Goal: Task Accomplishment & Management: Use online tool/utility

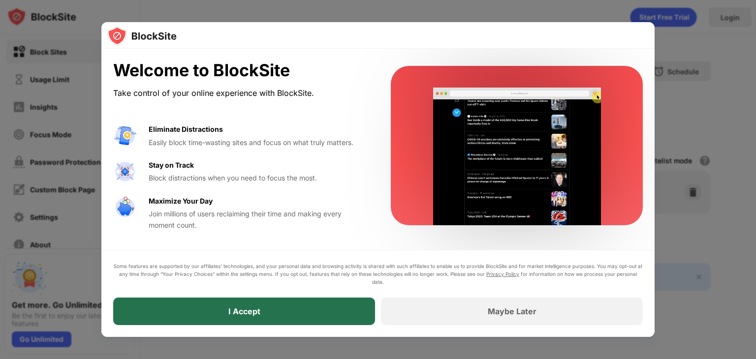
click at [333, 306] on div "I Accept" at bounding box center [244, 312] width 262 height 28
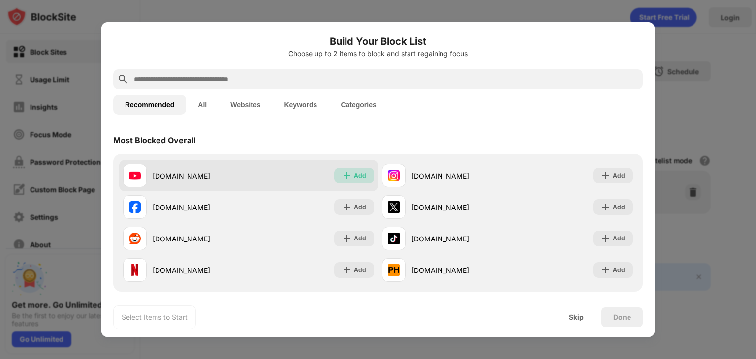
click at [354, 176] on div "Add" at bounding box center [360, 176] width 12 height 10
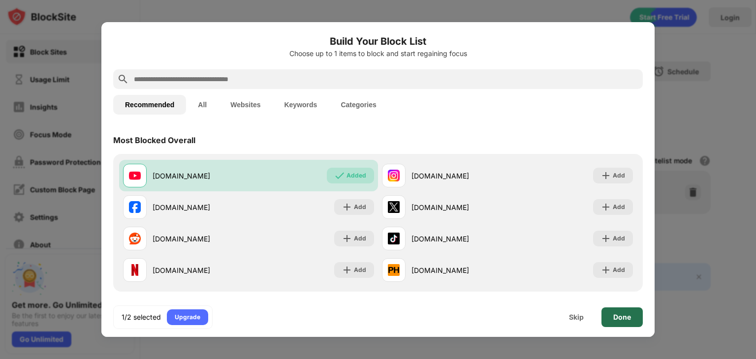
click at [616, 318] on div "Done" at bounding box center [622, 318] width 18 height 8
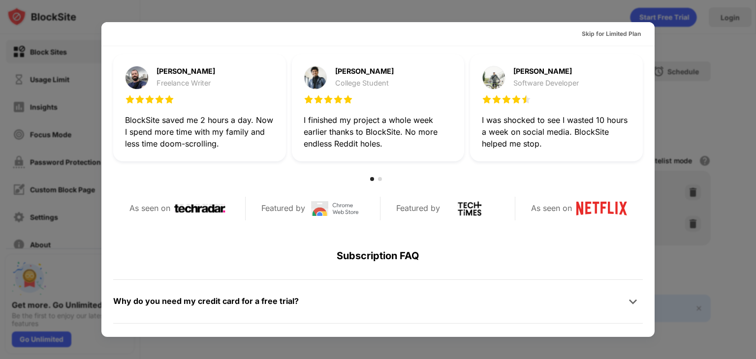
scroll to position [307, 0]
click at [606, 34] on div "Skip for Limited Plan" at bounding box center [611, 34] width 59 height 10
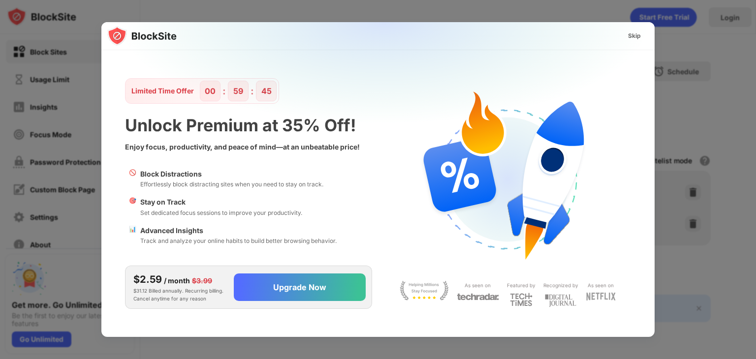
scroll to position [0, 0]
click at [636, 39] on div "Skip" at bounding box center [634, 36] width 13 height 10
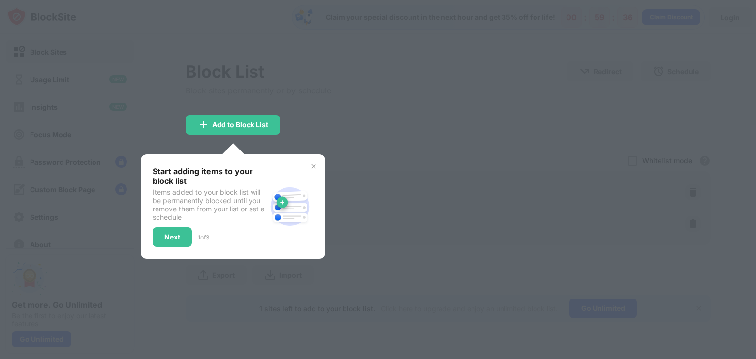
click at [292, 150] on div at bounding box center [378, 179] width 756 height 359
click at [254, 123] on div "Add to Block List" at bounding box center [240, 125] width 56 height 8
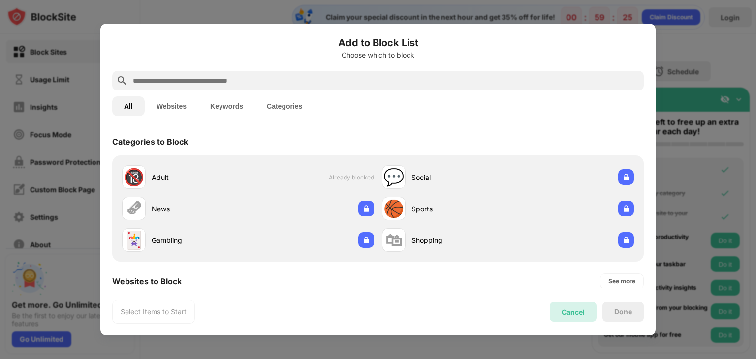
click at [562, 314] on div "Cancel" at bounding box center [573, 312] width 23 height 8
